Goal: Navigation & Orientation: Locate item on page

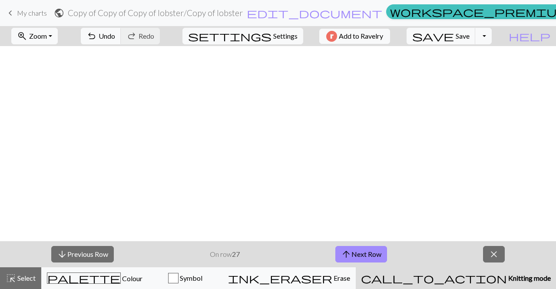
scroll to position [305, 6]
click at [357, 249] on button "arrow_upward Next Row" at bounding box center [362, 254] width 52 height 17
click at [354, 253] on button "arrow_upward Next Row" at bounding box center [362, 254] width 52 height 17
click at [352, 257] on span "arrow_upward" at bounding box center [346, 254] width 10 height 12
click at [363, 251] on button "arrow_upward Next Row" at bounding box center [362, 254] width 52 height 17
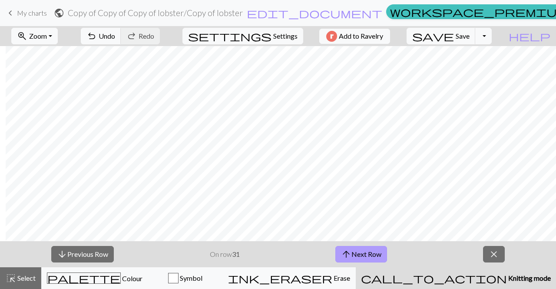
click at [357, 260] on button "arrow_upward Next Row" at bounding box center [362, 254] width 52 height 17
click at [378, 252] on button "arrow_upward Next Row" at bounding box center [362, 254] width 52 height 17
click at [358, 252] on button "arrow_upward Next Row" at bounding box center [362, 254] width 52 height 17
click at [366, 257] on button "arrow_upward Next Row" at bounding box center [362, 254] width 52 height 17
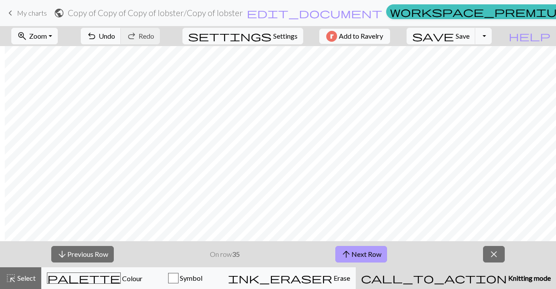
click at [366, 257] on button "arrow_upward Next Row" at bounding box center [362, 254] width 52 height 17
click at [102, 250] on button "arrow_downward Previous Row" at bounding box center [82, 254] width 63 height 17
